Goal: Contribute content: Add original content to the website for others to see

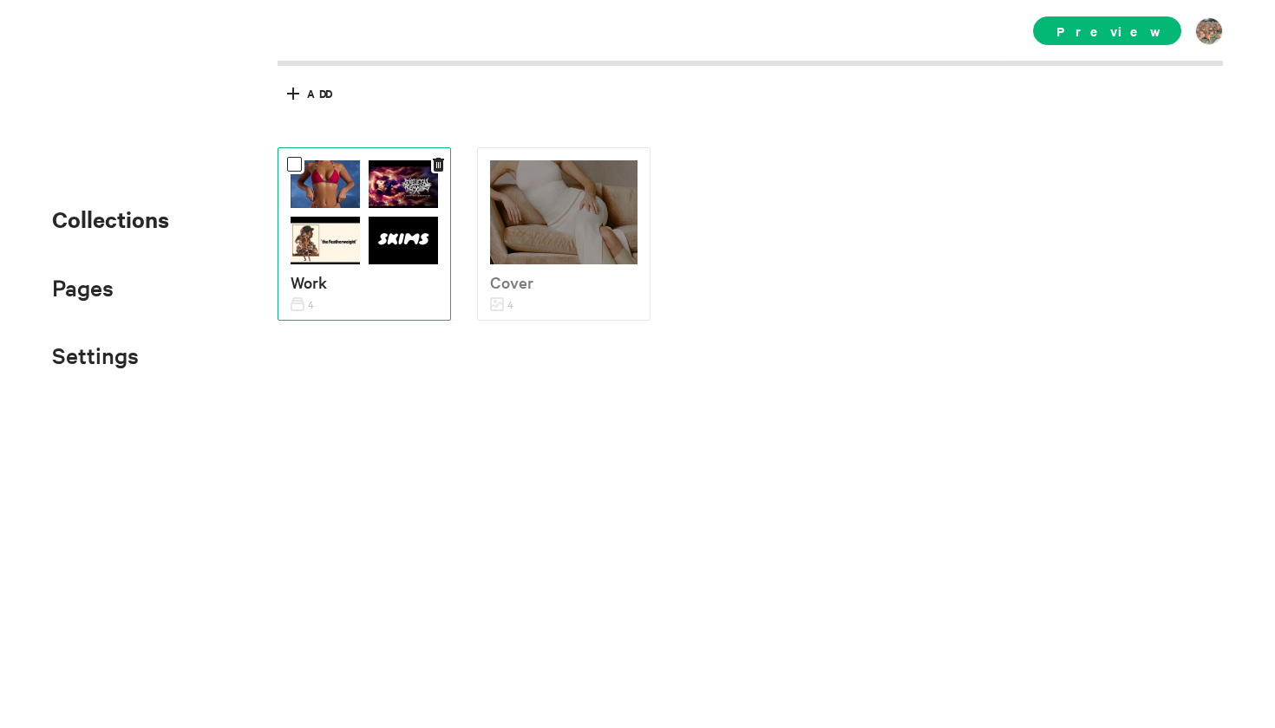
click at [356, 257] on img at bounding box center [324, 243] width 69 height 52
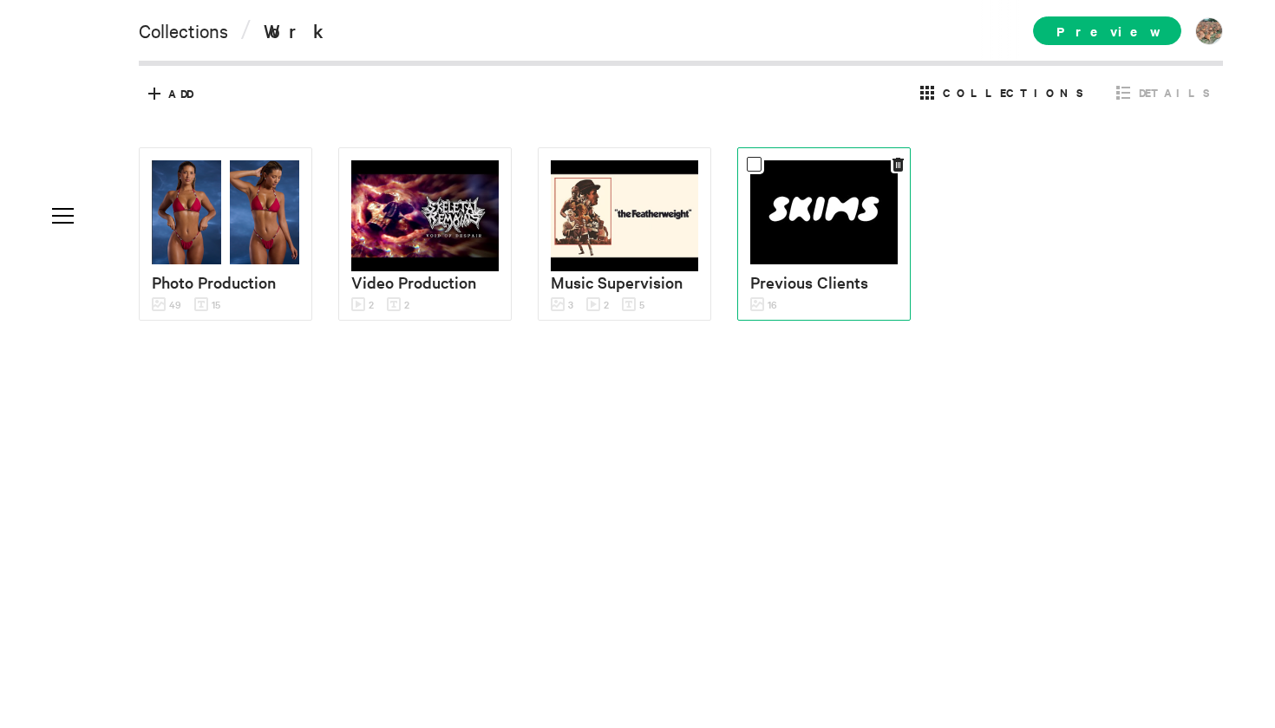
click at [861, 237] on img at bounding box center [823, 212] width 147 height 104
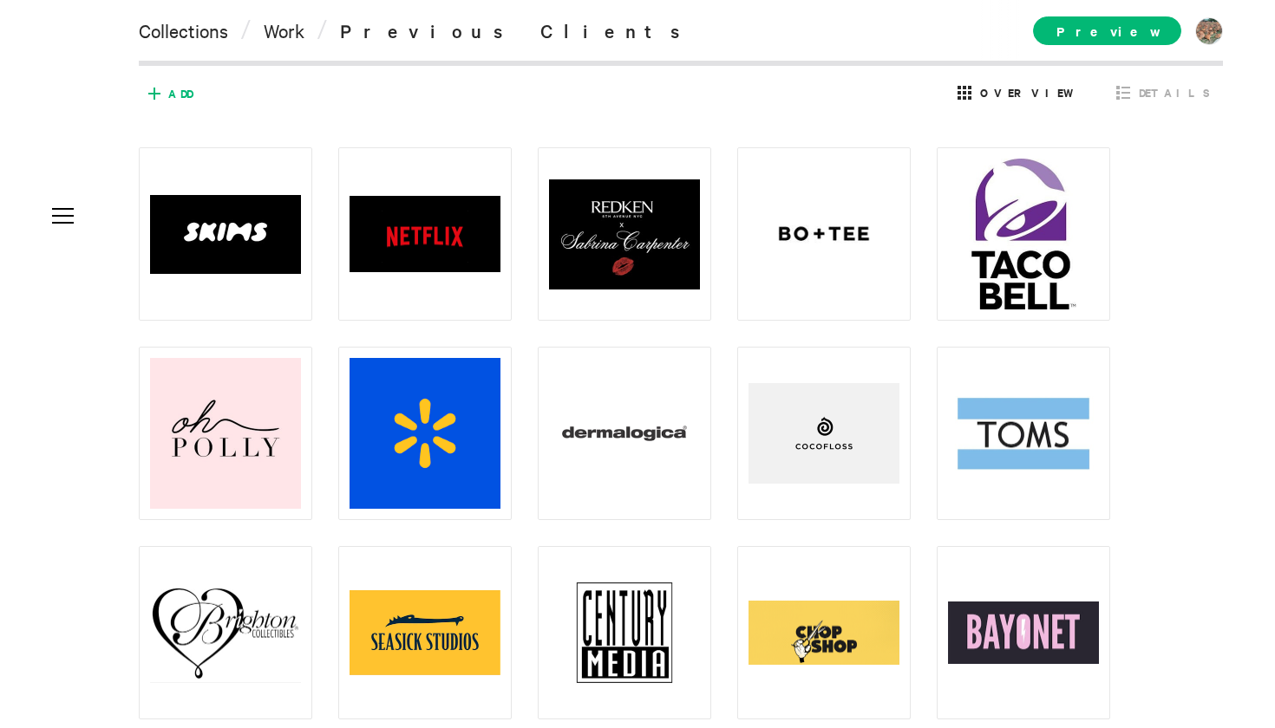
click at [170, 95] on span "Add" at bounding box center [180, 94] width 24 height 16
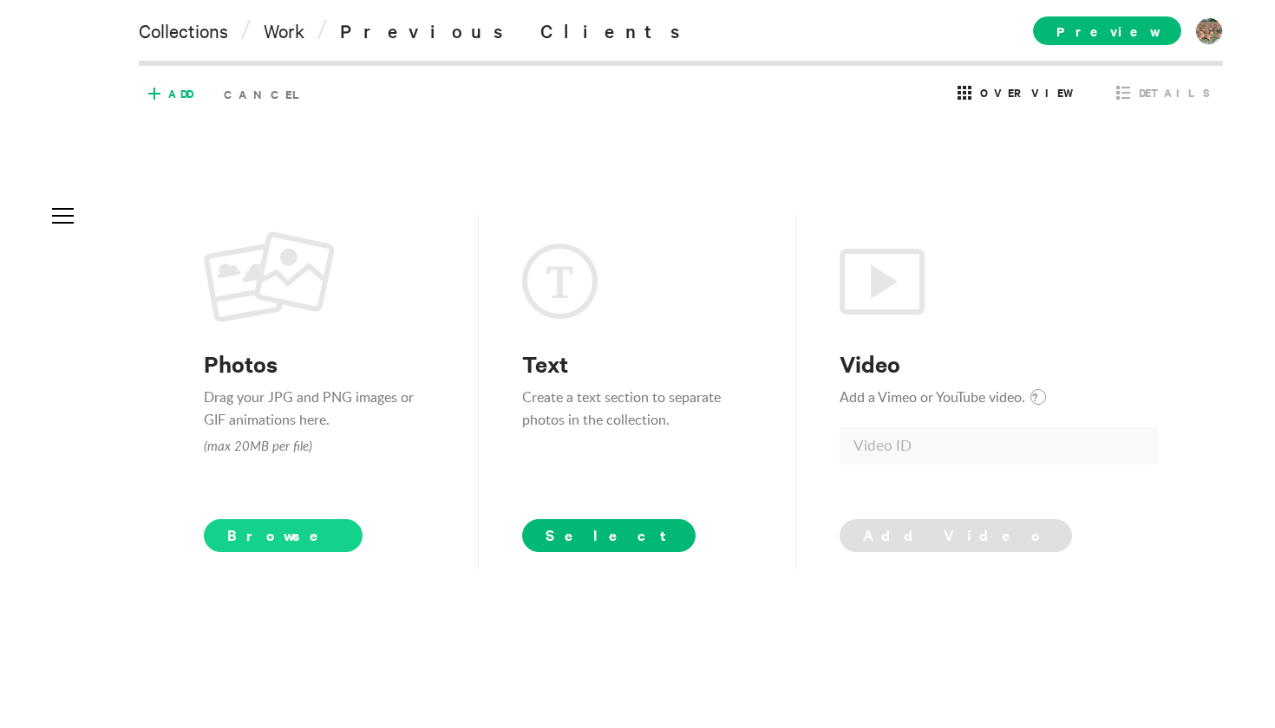
click at [217, 540] on span "Browse" at bounding box center [283, 535] width 159 height 33
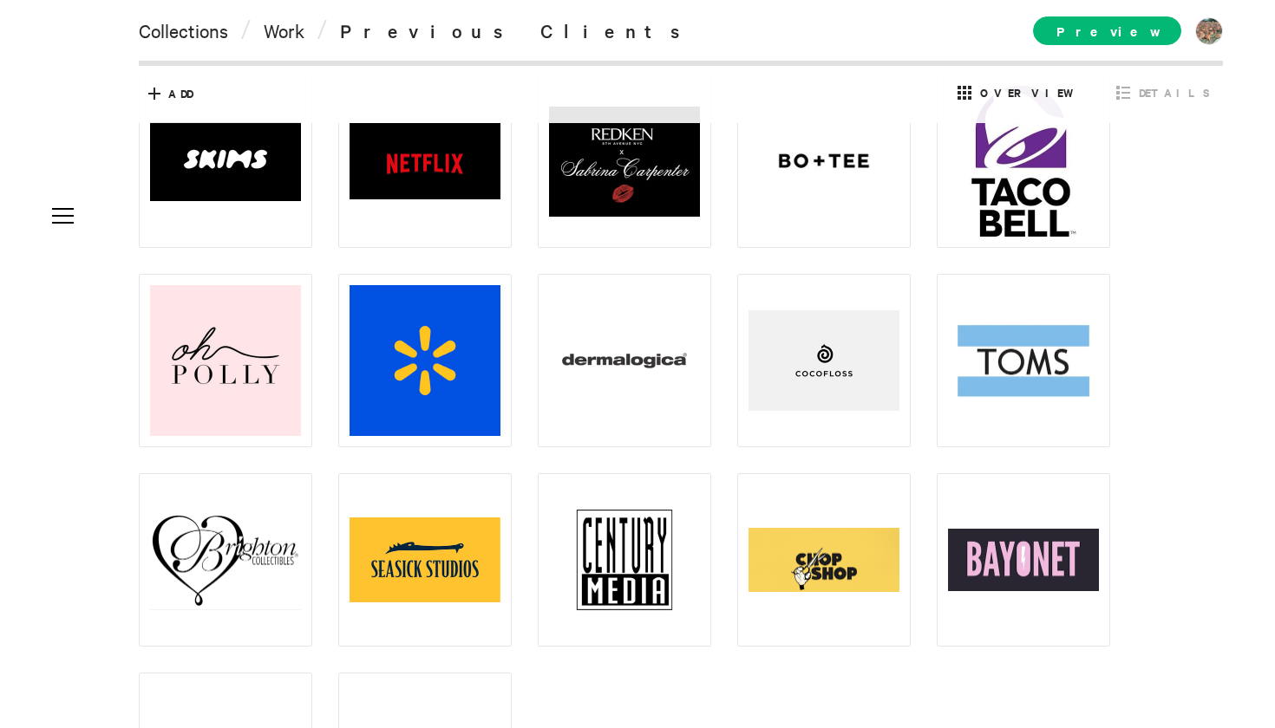
drag, startPoint x: 1154, startPoint y: 461, endPoint x: 1158, endPoint y: 718, distance: 256.7
click at [1158, 718] on div at bounding box center [694, 461] width 1110 height 772
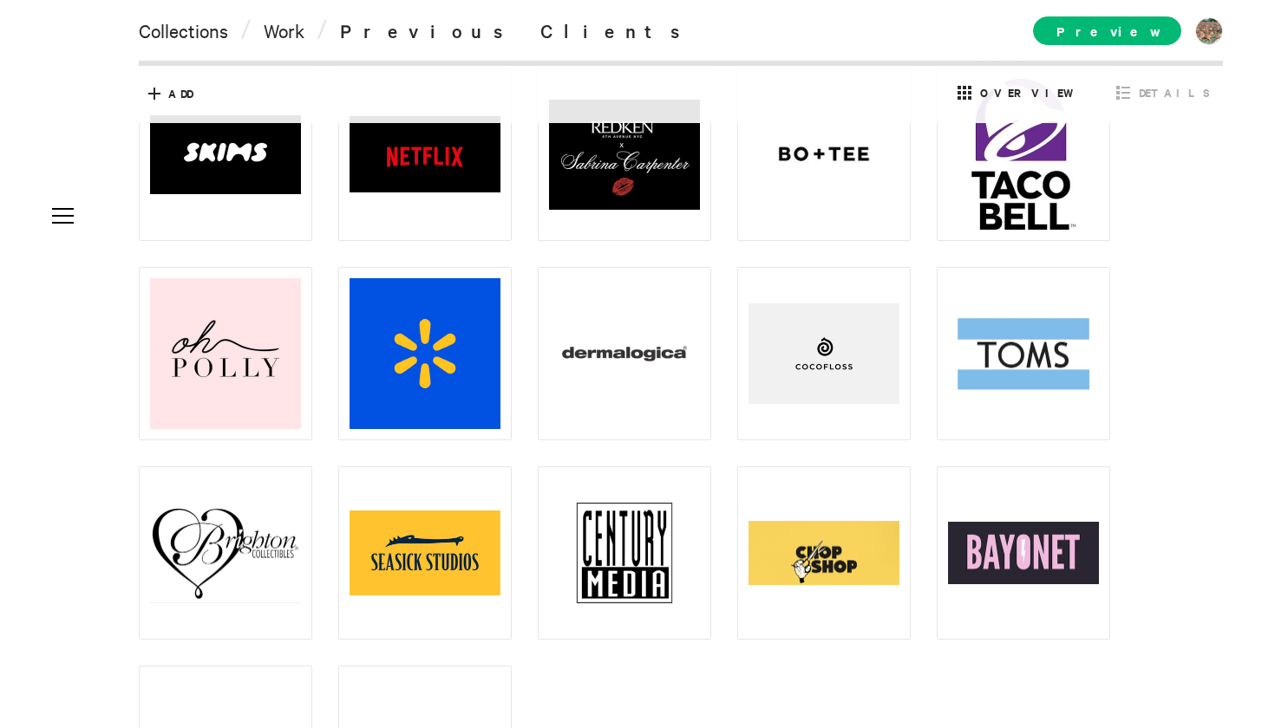
scroll to position [277, 0]
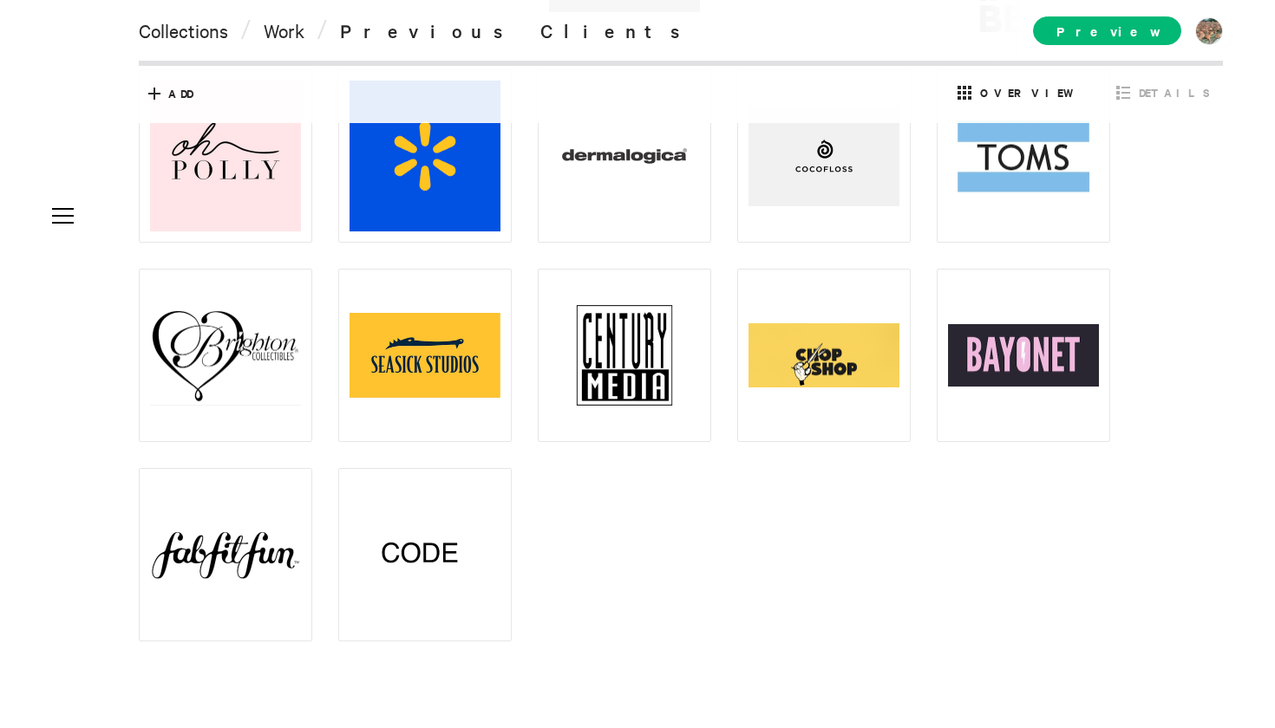
drag, startPoint x: 1270, startPoint y: 590, endPoint x: 1274, endPoint y: 465, distance: 125.8
click at [1274, 472] on div at bounding box center [637, 364] width 1275 height 728
click at [186, 89] on span "Add" at bounding box center [180, 94] width 24 height 16
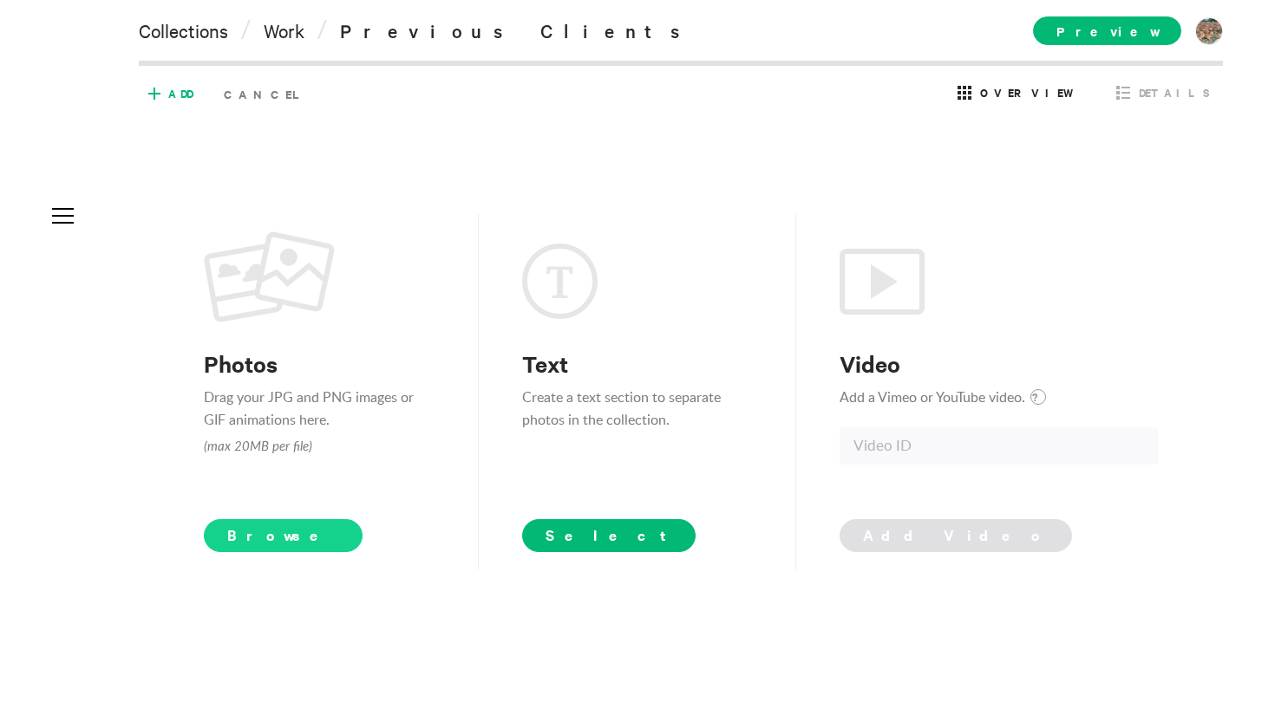
click at [262, 521] on span "Browse" at bounding box center [283, 535] width 159 height 33
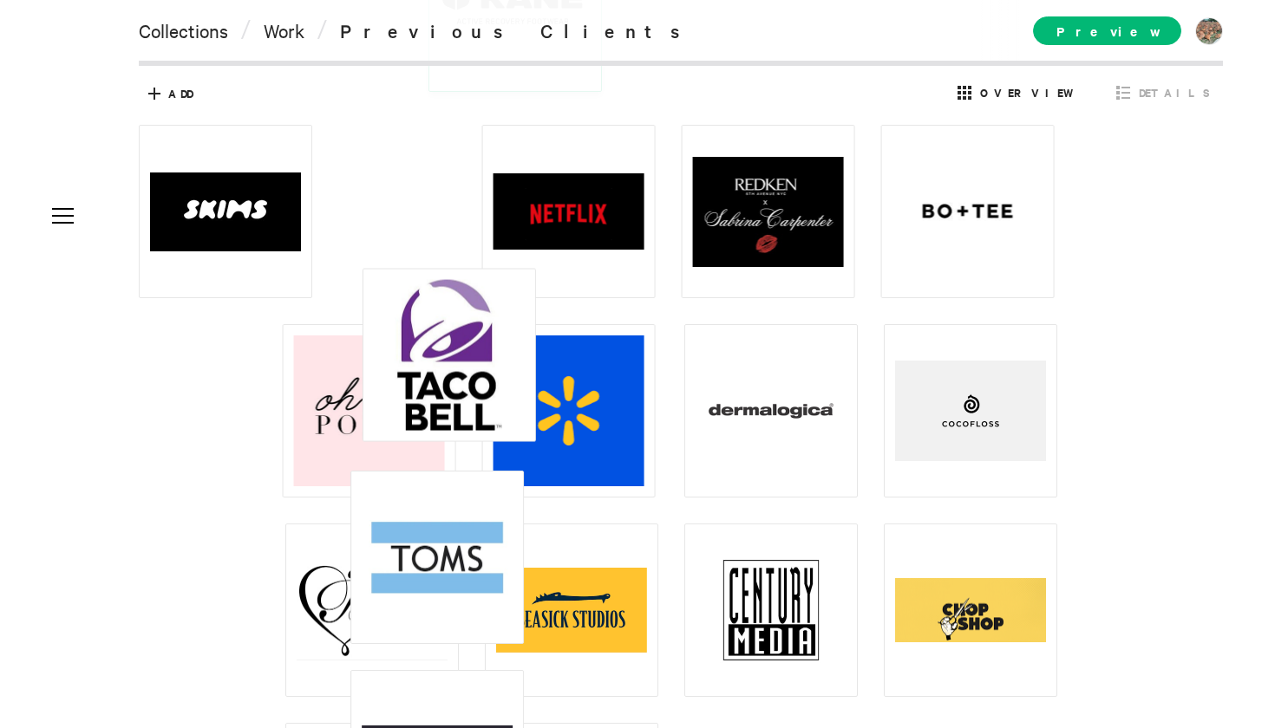
scroll to position [0, 0]
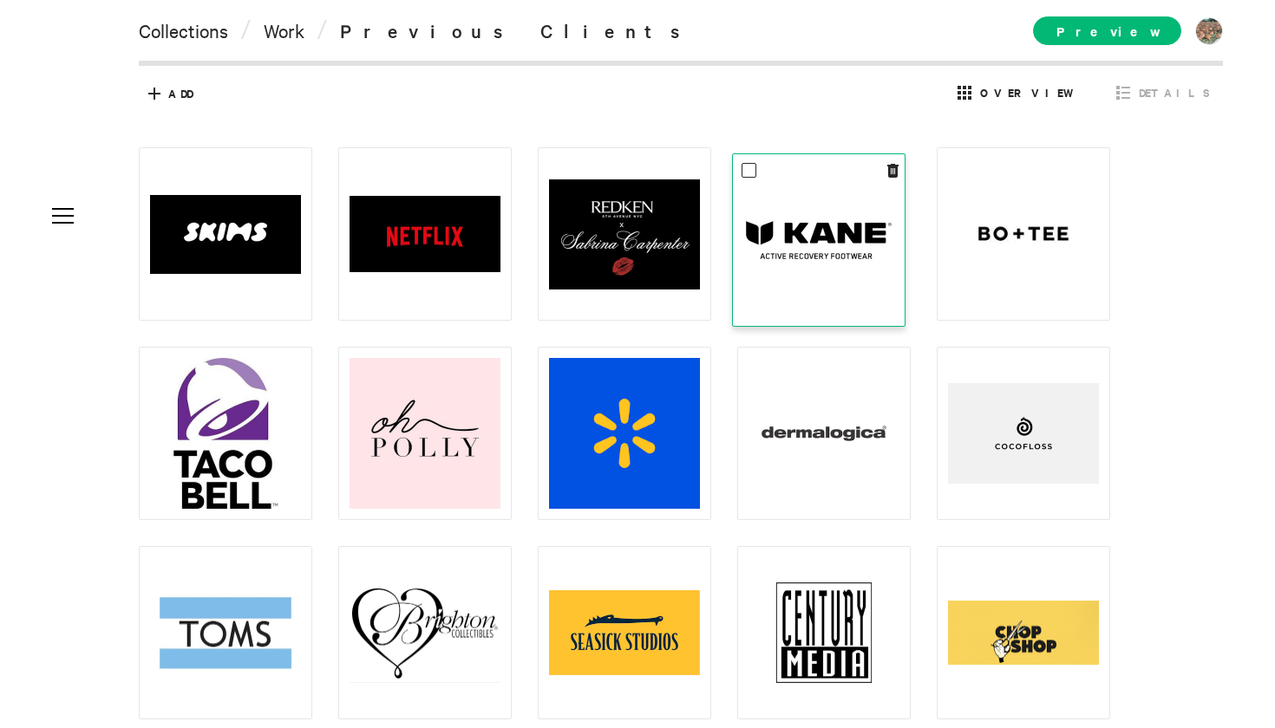
click at [876, 252] on img at bounding box center [818, 240] width 151 height 151
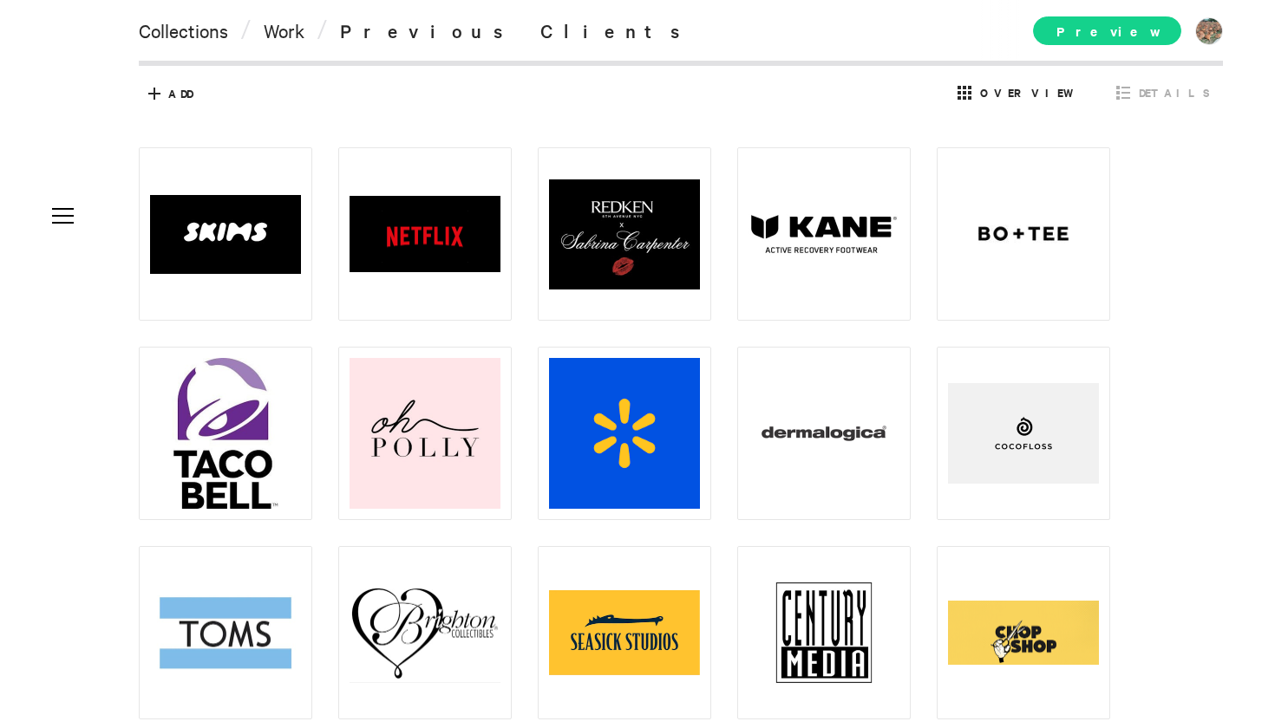
click at [1133, 28] on span "Preview" at bounding box center [1107, 30] width 148 height 29
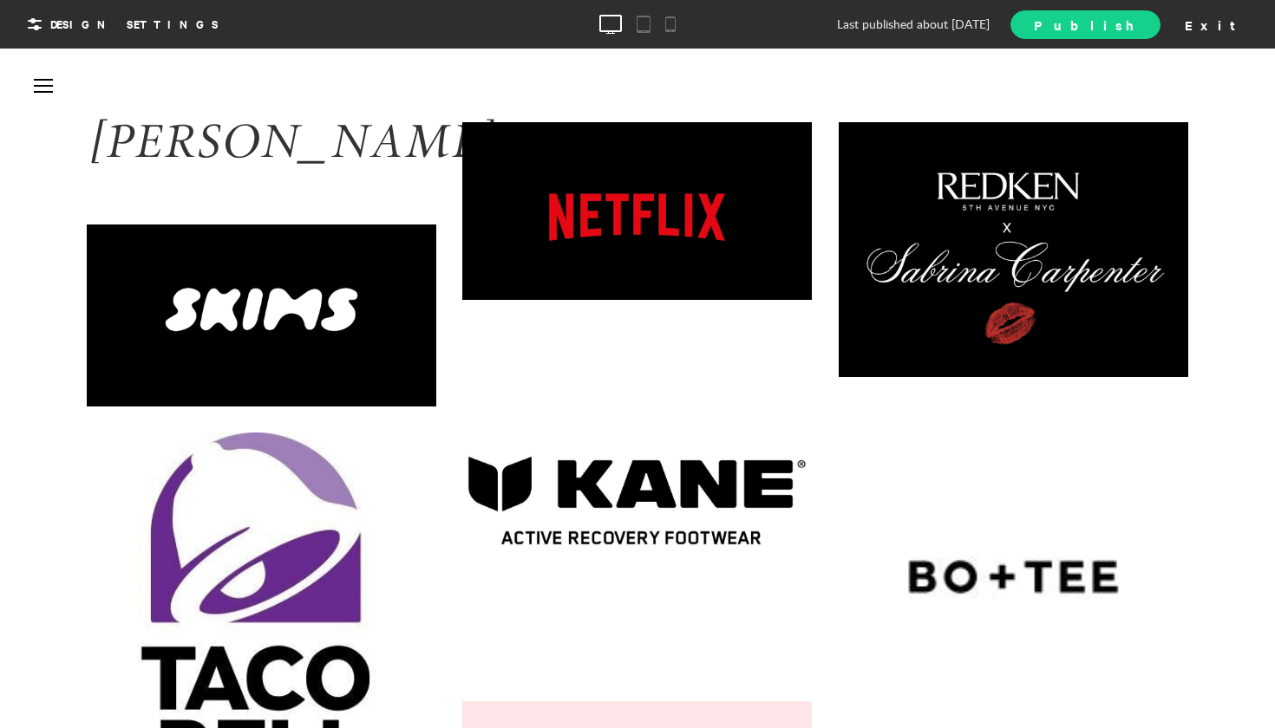
click at [1136, 29] on span "Publish" at bounding box center [1085, 25] width 102 height 18
